Goal: Task Accomplishment & Management: Manage account settings

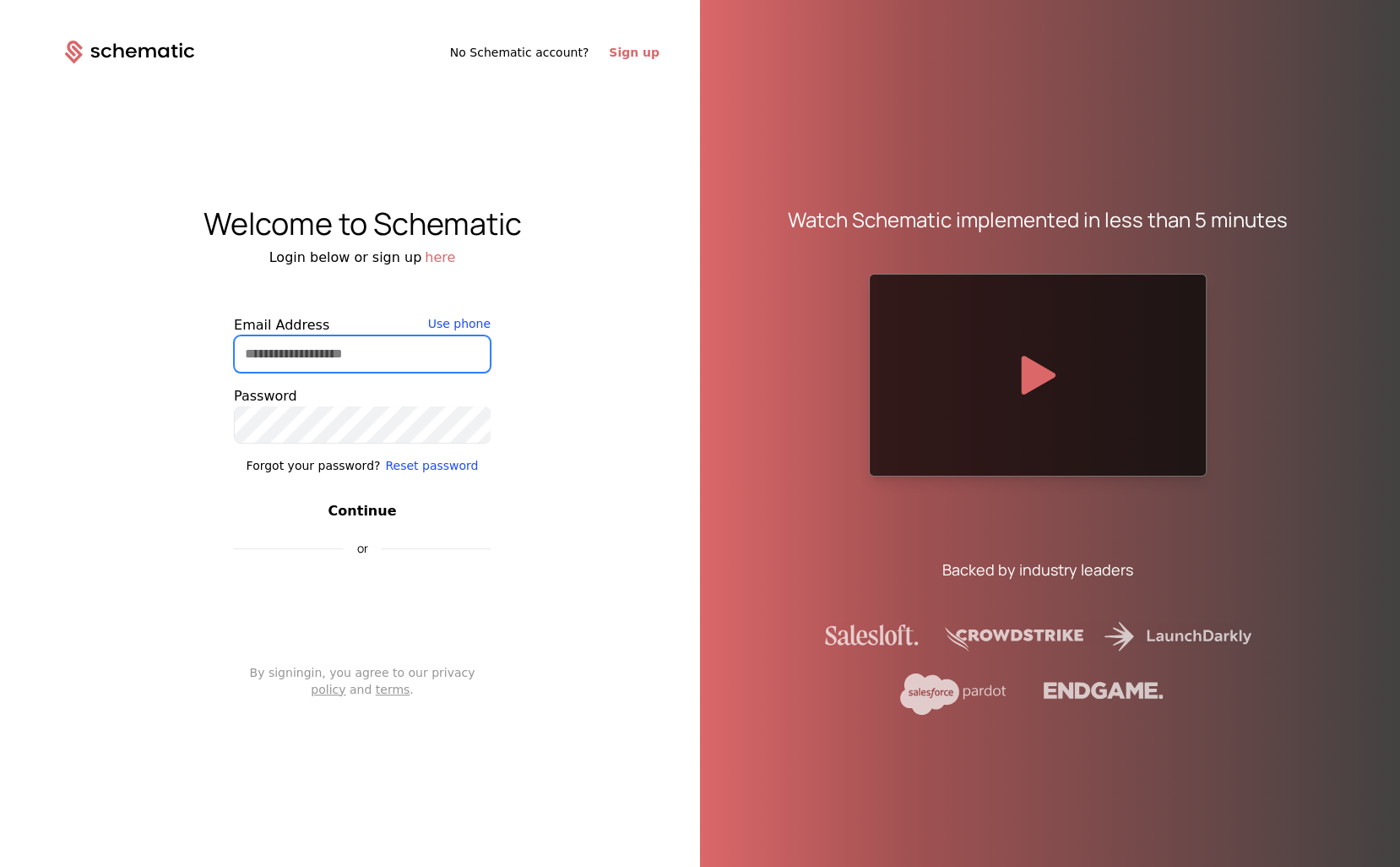
click at [413, 341] on body "No Schematic account? Sign up Welcome to Schematic Login below or sign up here …" at bounding box center [700, 433] width 1400 height 867
drag, startPoint x: 417, startPoint y: 364, endPoint x: 450, endPoint y: 355, distance: 34.2
click at [417, 364] on input "Email Address" at bounding box center [362, 354] width 255 height 36
click at [451, 355] on input "Email Address" at bounding box center [362, 354] width 255 height 36
click at [0, 866] on com-1password-button at bounding box center [0, 867] width 0 height 0
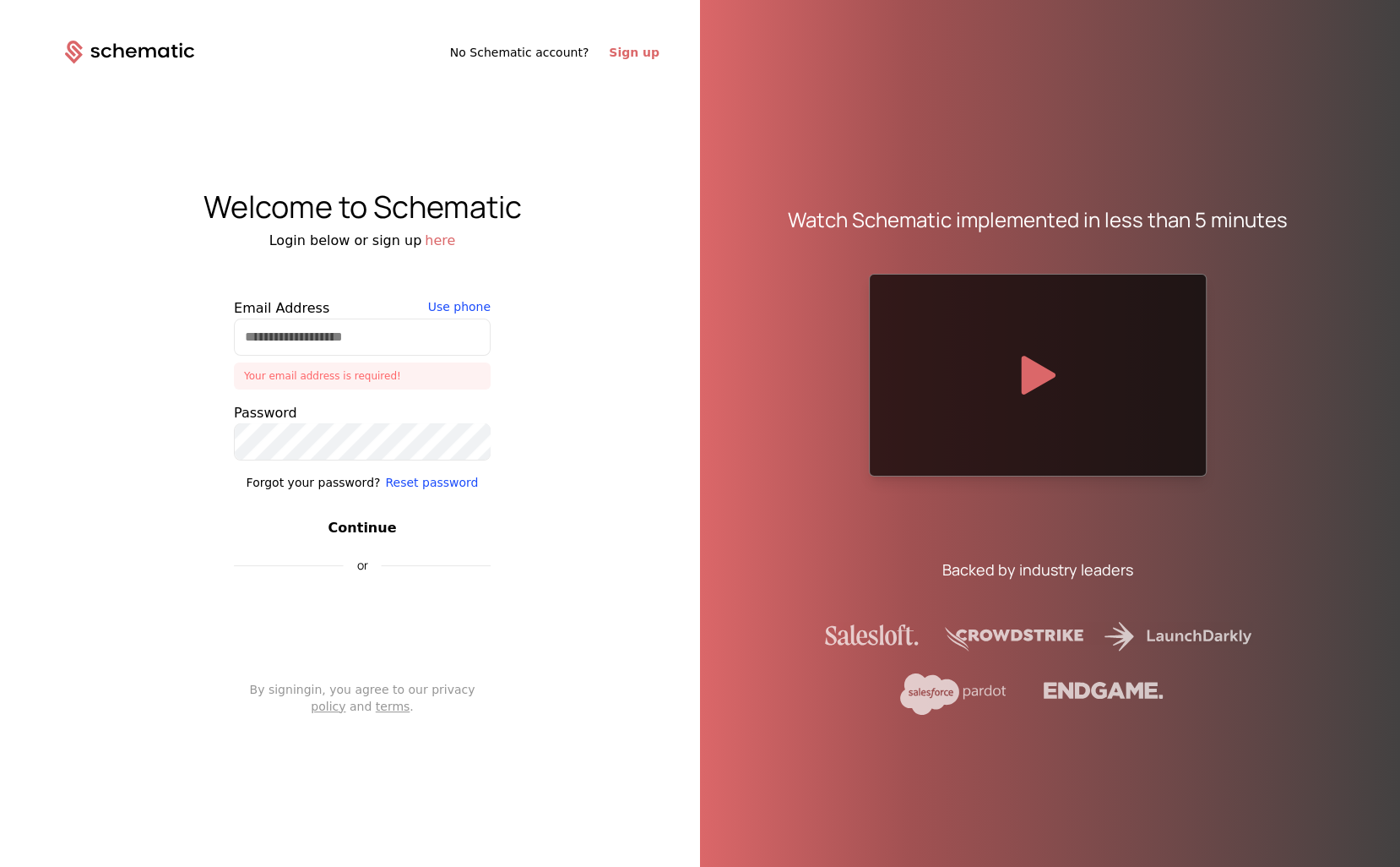
click at [610, 252] on div "Welcome to Schematic Login below or sign up here Email Address Your email addre…" at bounding box center [363, 451] width 676 height 775
click at [335, 314] on label "Email Address" at bounding box center [362, 308] width 256 height 20
click at [335, 319] on input "Email Address" at bounding box center [362, 337] width 255 height 36
click at [326, 345] on input "Email Address" at bounding box center [362, 337] width 255 height 36
click at [487, 334] on input "Email Address" at bounding box center [362, 337] width 255 height 36
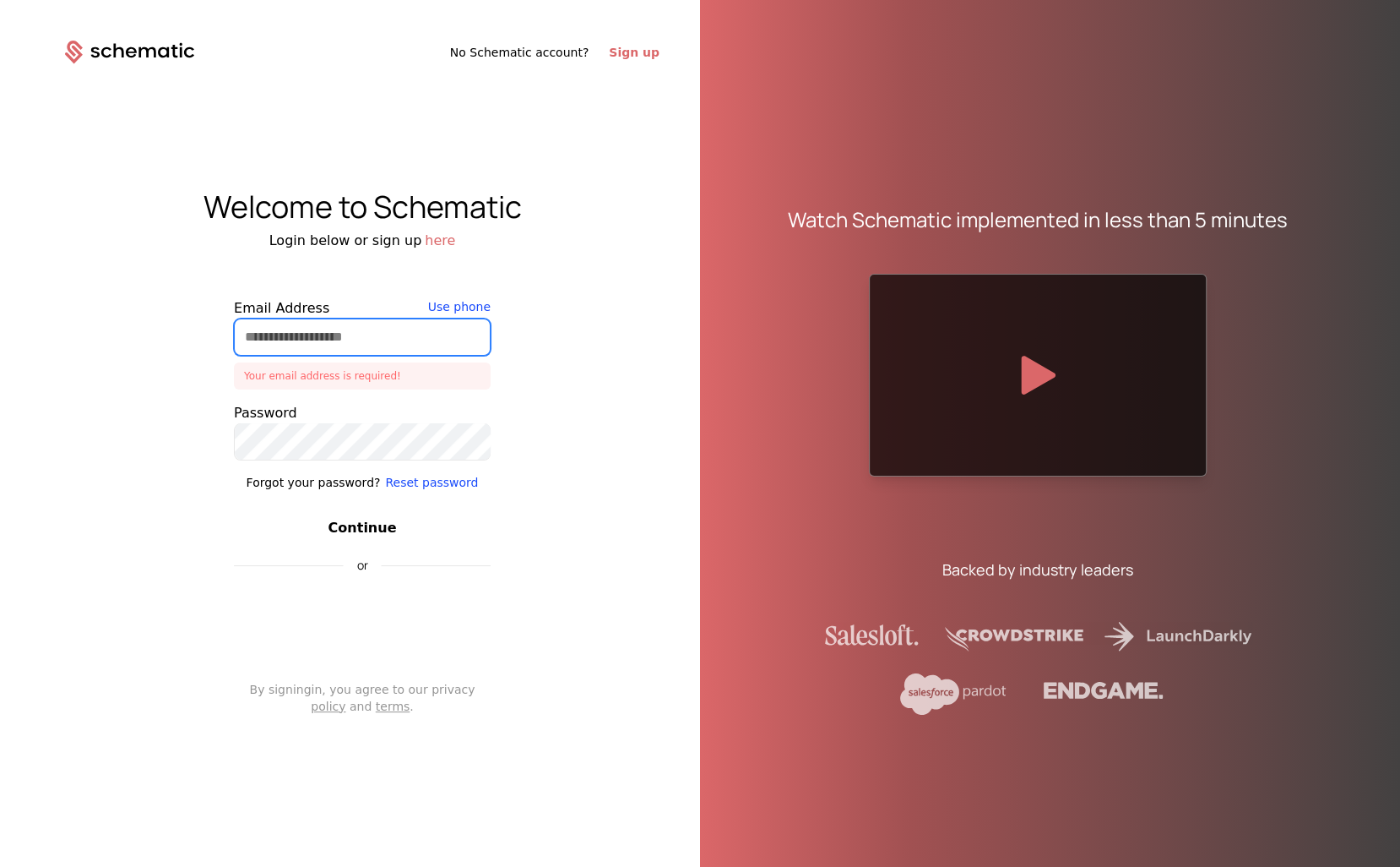
click at [0, 866] on com-1password-button at bounding box center [0, 867] width 0 height 0
type input "**********"
